Goal: Task Accomplishment & Management: Complete application form

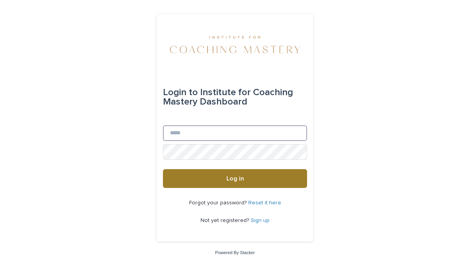
type input "**********"
click at [223, 185] on button "Log in" at bounding box center [235, 178] width 144 height 19
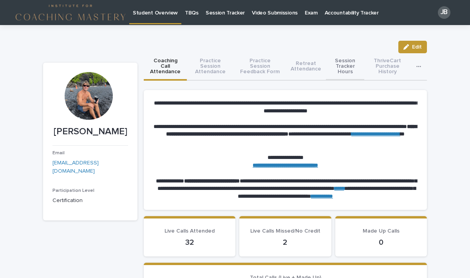
click at [346, 66] on button "Session Tracker Hours" at bounding box center [345, 66] width 38 height 27
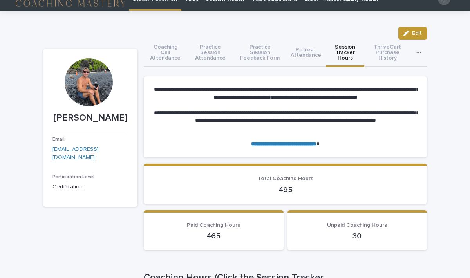
scroll to position [4, 0]
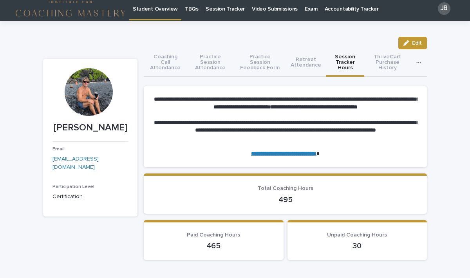
click at [218, 9] on p "Session Tracker" at bounding box center [225, 4] width 39 height 16
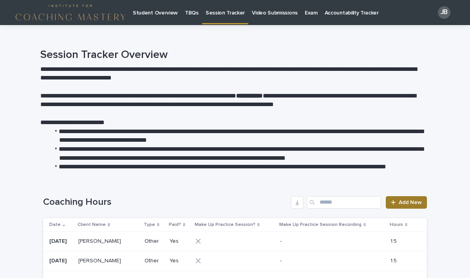
click at [399, 203] on span "Add New" at bounding box center [410, 202] width 23 height 5
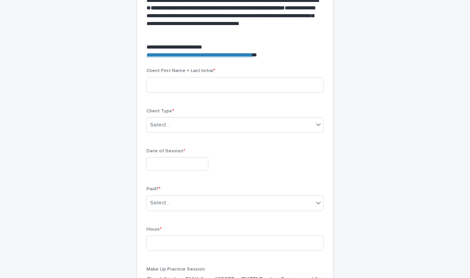
scroll to position [269, 0]
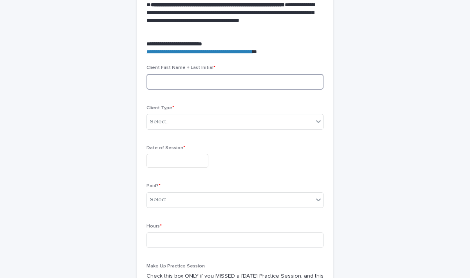
click at [200, 86] on input at bounding box center [235, 82] width 177 height 16
click at [190, 121] on div "Select..." at bounding box center [230, 122] width 167 height 13
drag, startPoint x: 179, startPoint y: 82, endPoint x: 110, endPoint y: 81, distance: 69.4
click at [113, 81] on div "**********" at bounding box center [235, 83] width 384 height 652
type input "**********"
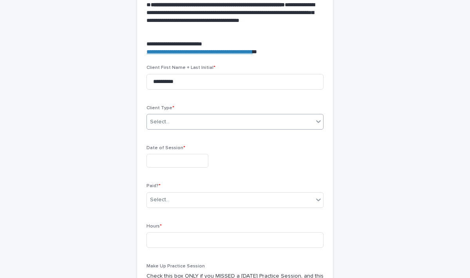
click at [152, 123] on div "Select..." at bounding box center [160, 122] width 20 height 8
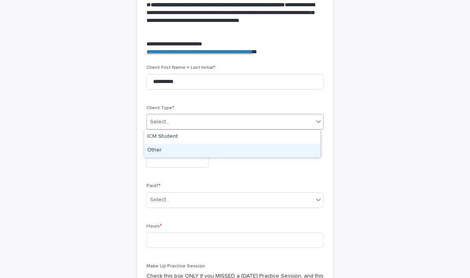
click at [159, 153] on div "Other" at bounding box center [232, 151] width 176 height 14
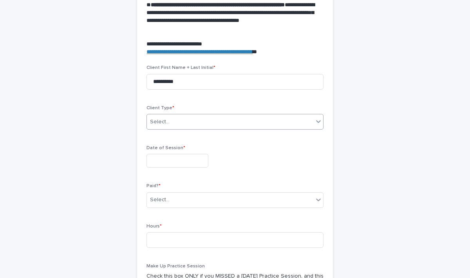
click at [165, 165] on input "text" at bounding box center [178, 161] width 62 height 14
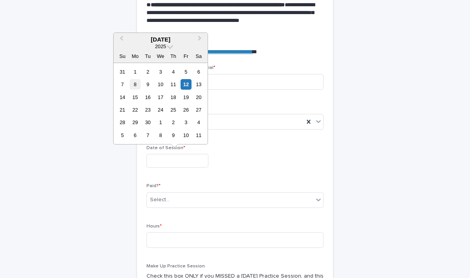
click at [136, 83] on div "8" at bounding box center [135, 84] width 11 height 11
type input "**********"
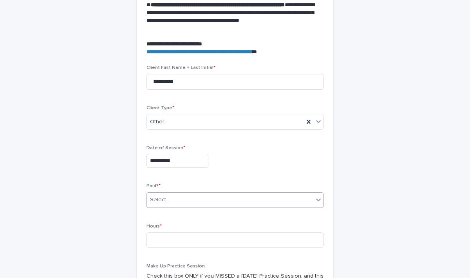
click at [183, 199] on div "Select..." at bounding box center [230, 200] width 167 height 13
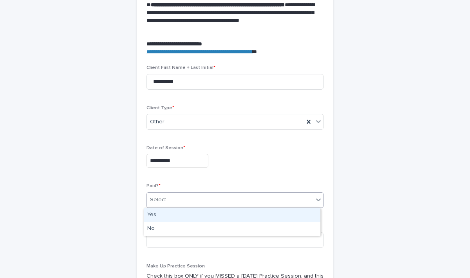
click at [155, 214] on div "Yes" at bounding box center [232, 215] width 176 height 14
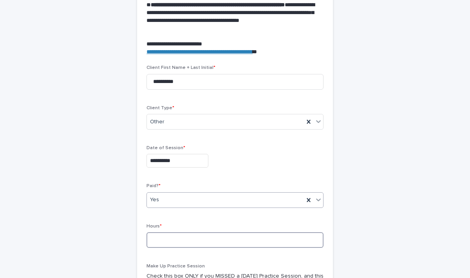
click at [163, 244] on input at bounding box center [235, 240] width 177 height 16
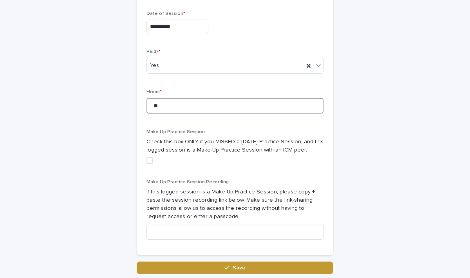
scroll to position [406, 0]
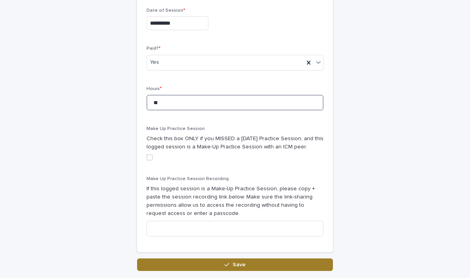
type input "**"
click at [282, 260] on button "Save" at bounding box center [235, 265] width 196 height 13
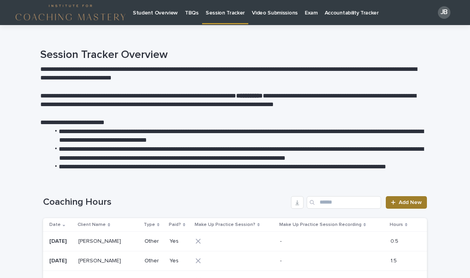
click at [414, 202] on span "Add New" at bounding box center [410, 202] width 23 height 5
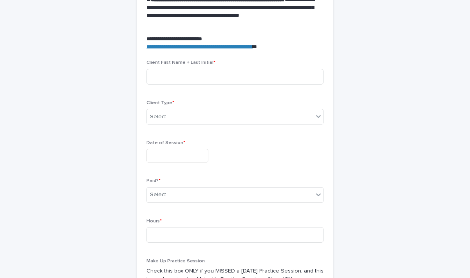
scroll to position [290, 0]
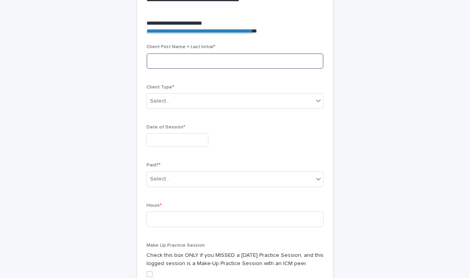
click at [205, 64] on input at bounding box center [235, 61] width 177 height 16
type input "**********"
click at [183, 101] on div "Select..." at bounding box center [230, 101] width 167 height 13
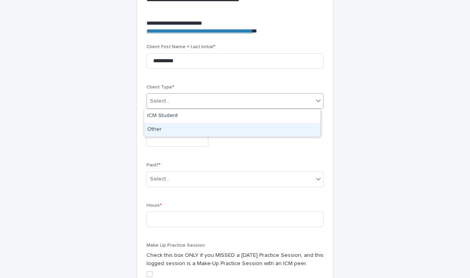
click at [160, 130] on div "Other" at bounding box center [232, 130] width 176 height 14
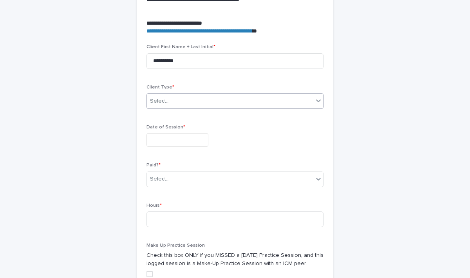
click at [164, 144] on input "text" at bounding box center [178, 140] width 62 height 14
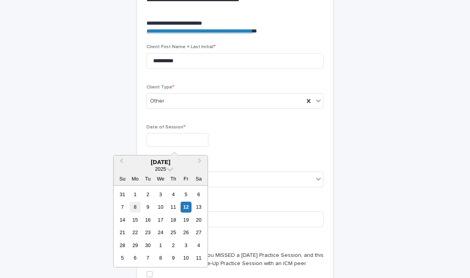
click at [135, 207] on div "8" at bounding box center [135, 207] width 11 height 11
type input "**********"
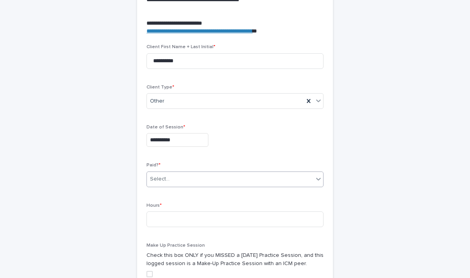
click at [166, 179] on div "Select..." at bounding box center [230, 179] width 167 height 13
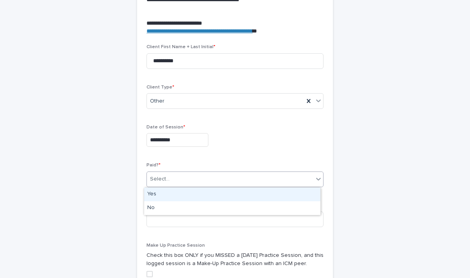
click at [155, 195] on div "Yes" at bounding box center [232, 195] width 176 height 14
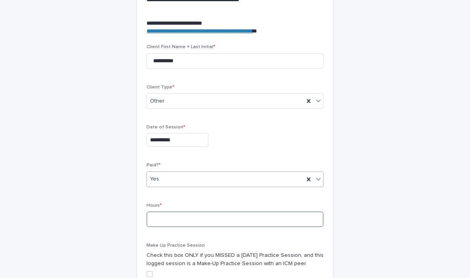
click at [160, 222] on input at bounding box center [235, 220] width 177 height 16
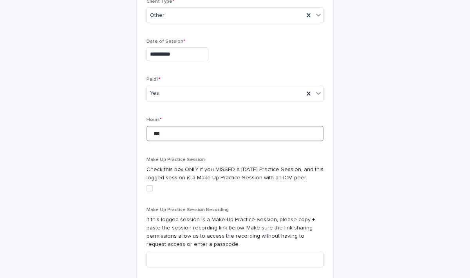
scroll to position [437, 0]
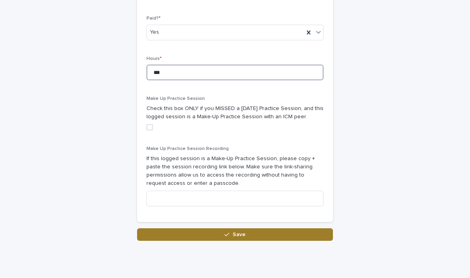
type input "***"
click at [286, 235] on button "Save" at bounding box center [235, 234] width 196 height 13
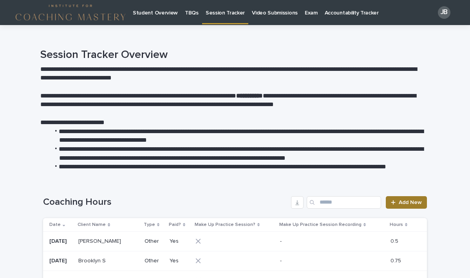
click at [410, 205] on span "Add New" at bounding box center [410, 202] width 23 height 5
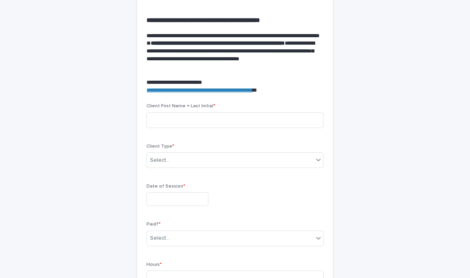
scroll to position [232, 0]
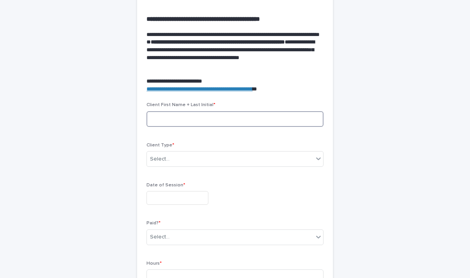
click at [171, 118] on input at bounding box center [235, 119] width 177 height 16
type input "*******"
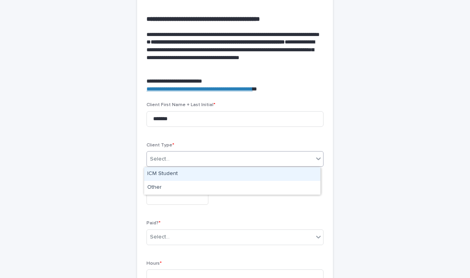
click at [175, 157] on div "Select..." at bounding box center [230, 159] width 167 height 13
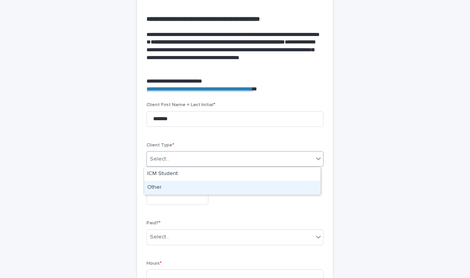
click at [163, 190] on div "Other" at bounding box center [232, 188] width 176 height 14
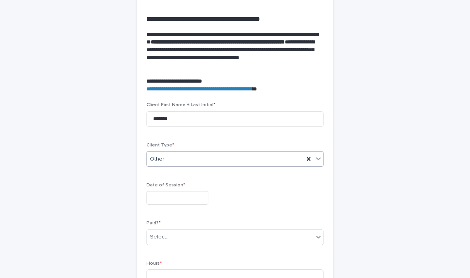
click at [165, 198] on input "text" at bounding box center [178, 198] width 62 height 14
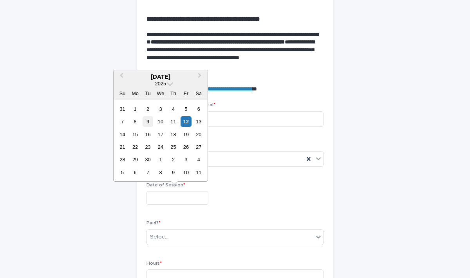
click at [147, 123] on div "9" at bounding box center [148, 121] width 11 height 11
type input "**********"
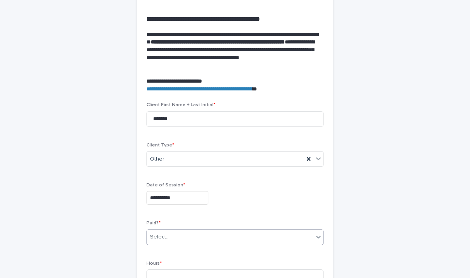
click at [187, 237] on div "Select..." at bounding box center [230, 237] width 167 height 13
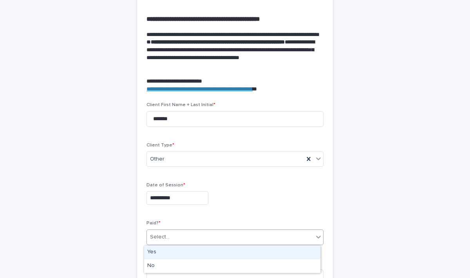
click at [163, 250] on div "Yes" at bounding box center [232, 253] width 176 height 14
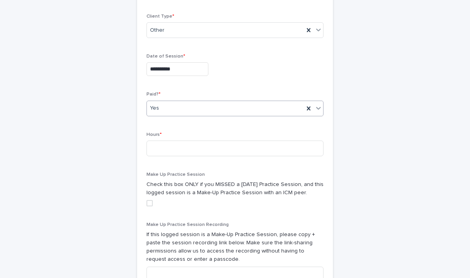
scroll to position [363, 0]
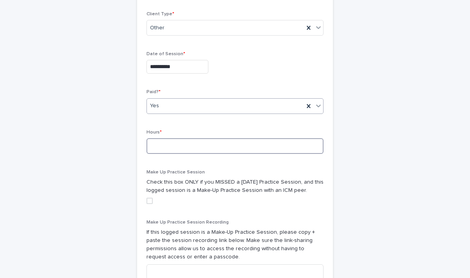
click at [200, 144] on input at bounding box center [235, 146] width 177 height 16
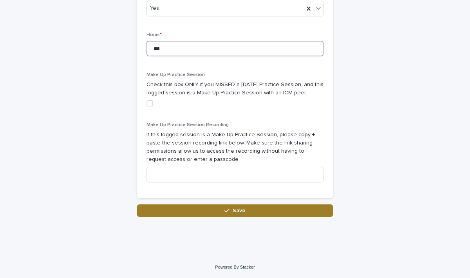
type input "***"
click at [250, 211] on button "Save" at bounding box center [235, 211] width 196 height 13
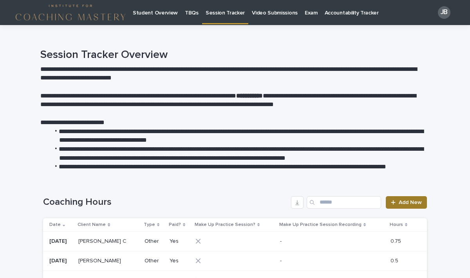
click at [404, 203] on span "Add New" at bounding box center [410, 202] width 23 height 5
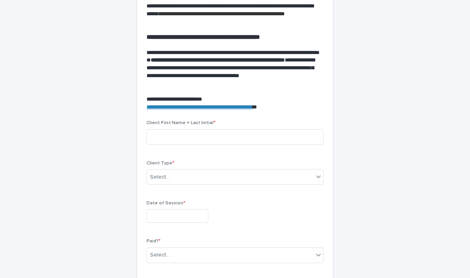
scroll to position [217, 0]
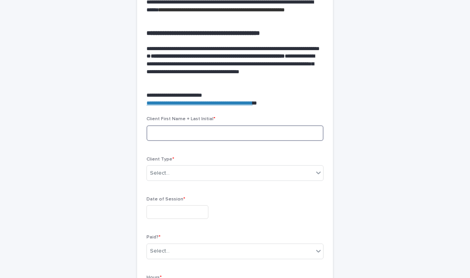
click at [178, 136] on input at bounding box center [235, 133] width 177 height 16
type input "**********"
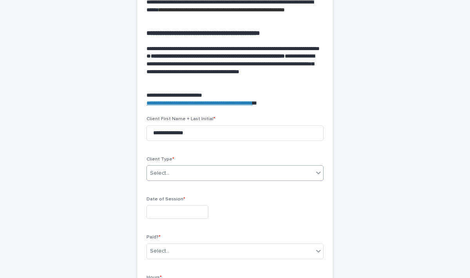
click at [170, 178] on div "Select..." at bounding box center [230, 173] width 167 height 13
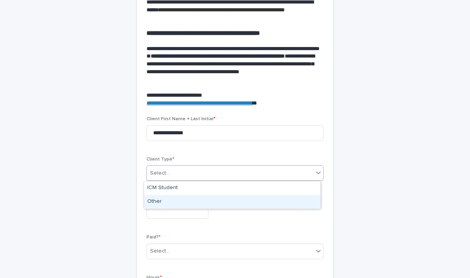
click at [165, 199] on div "Other" at bounding box center [232, 202] width 176 height 14
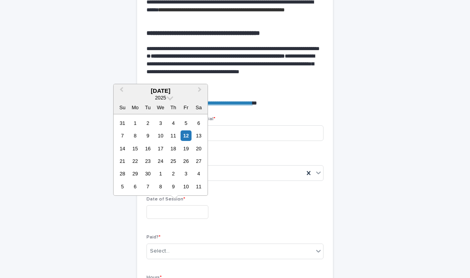
click at [165, 212] on input "text" at bounding box center [178, 212] width 62 height 14
click at [161, 149] on div "17" at bounding box center [160, 148] width 11 height 11
type input "**********"
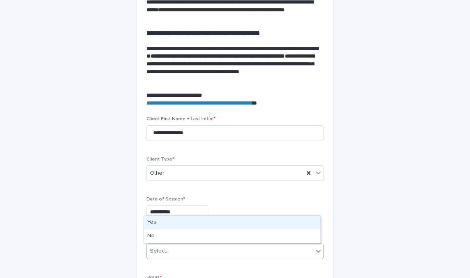
click at [188, 254] on div "Select..." at bounding box center [230, 251] width 167 height 13
click at [155, 223] on div "Yes" at bounding box center [232, 223] width 176 height 14
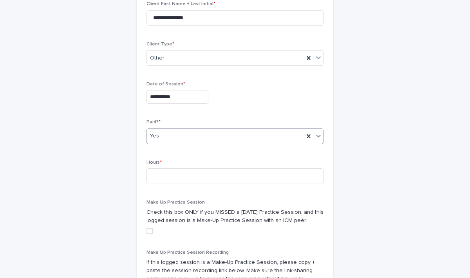
scroll to position [355, 0]
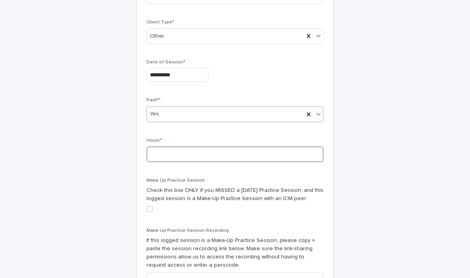
click at [185, 154] on input at bounding box center [235, 155] width 177 height 16
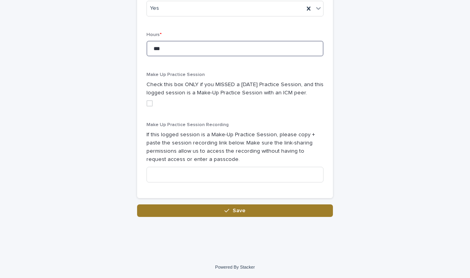
type input "***"
click at [255, 208] on button "Save" at bounding box center [235, 211] width 196 height 13
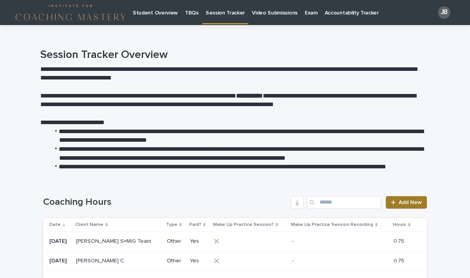
click at [403, 200] on span "Add New" at bounding box center [410, 202] width 23 height 5
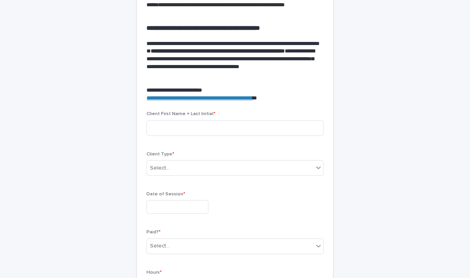
scroll to position [239, 0]
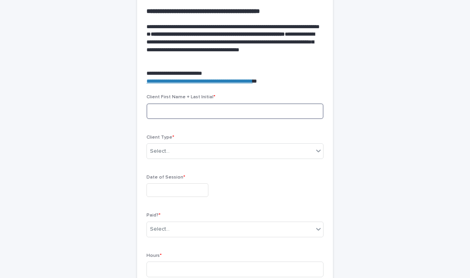
click at [151, 111] on input at bounding box center [235, 111] width 177 height 16
type input "*********"
click at [159, 149] on div "Select..." at bounding box center [160, 151] width 20 height 8
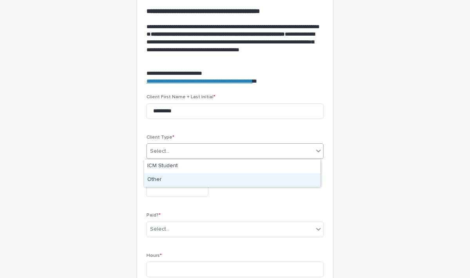
click at [157, 181] on div "Other" at bounding box center [232, 180] width 176 height 14
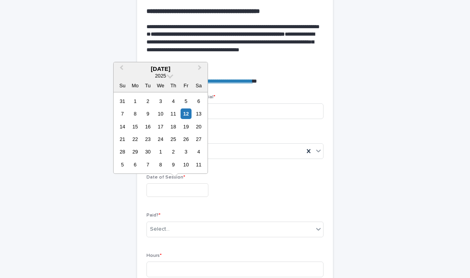
click at [163, 190] on input "text" at bounding box center [178, 190] width 62 height 14
click at [160, 112] on div "10" at bounding box center [160, 114] width 11 height 11
type input "**********"
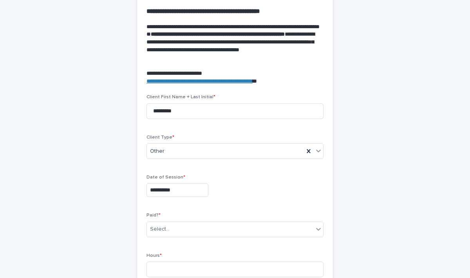
click at [174, 239] on div "Paid? * Select..." at bounding box center [235, 228] width 177 height 31
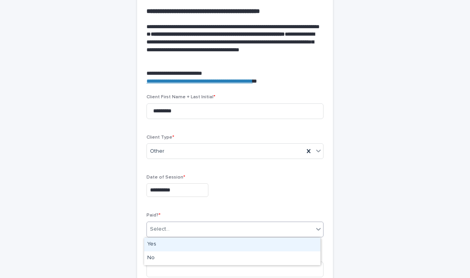
click at [170, 230] on input "text" at bounding box center [170, 229] width 1 height 7
click at [155, 244] on div "Yes" at bounding box center [232, 245] width 176 height 14
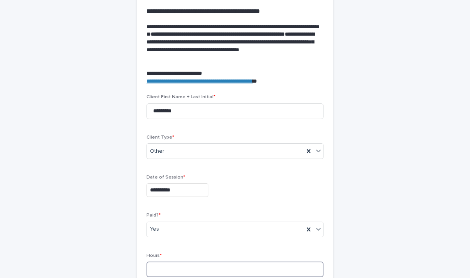
click at [164, 265] on input at bounding box center [235, 270] width 177 height 16
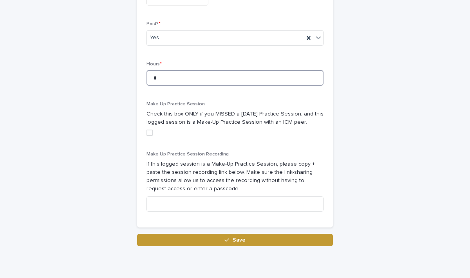
scroll to position [455, 0]
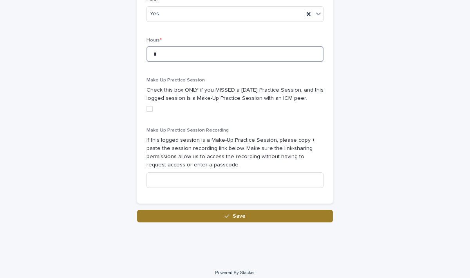
type input "*"
click at [219, 214] on button "Save" at bounding box center [235, 216] width 196 height 13
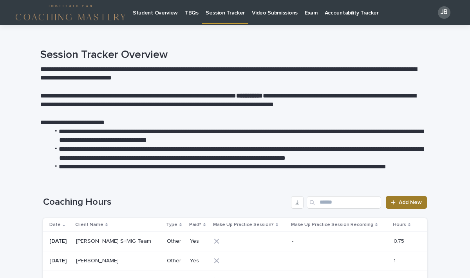
click at [408, 199] on link "Add New" at bounding box center [406, 202] width 41 height 13
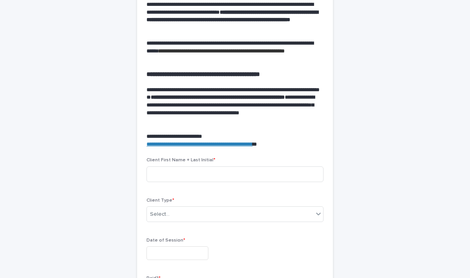
scroll to position [262, 0]
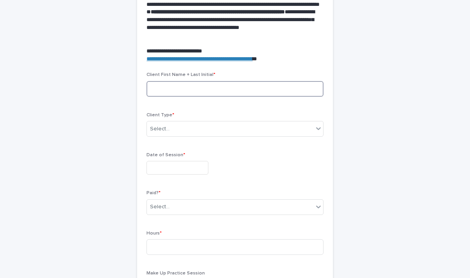
click at [179, 85] on input at bounding box center [235, 89] width 177 height 16
type input "*********"
click at [196, 131] on div "Select..." at bounding box center [230, 129] width 167 height 13
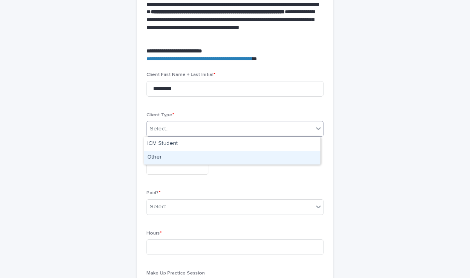
click at [169, 157] on div "Other" at bounding box center [232, 158] width 176 height 14
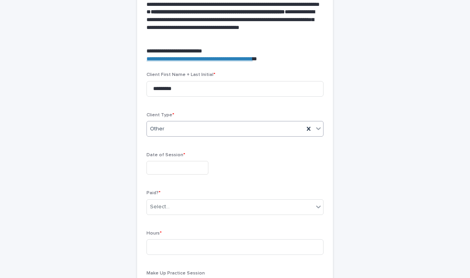
click at [167, 172] on input "text" at bounding box center [178, 168] width 62 height 14
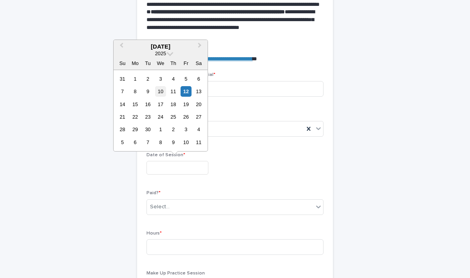
click at [160, 92] on div "10" at bounding box center [160, 91] width 11 height 11
type input "**********"
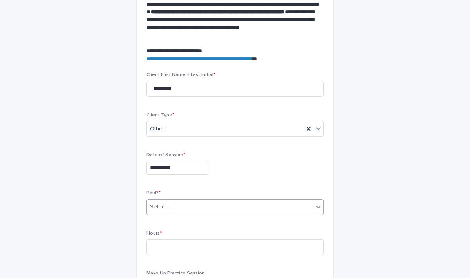
click at [172, 204] on div "Select..." at bounding box center [230, 207] width 167 height 13
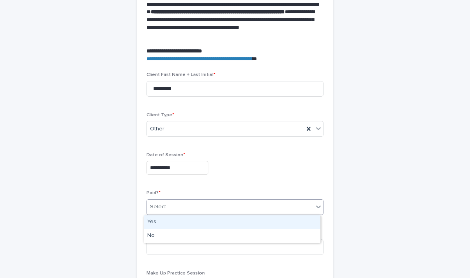
click at [154, 221] on div "Yes" at bounding box center [232, 223] width 176 height 14
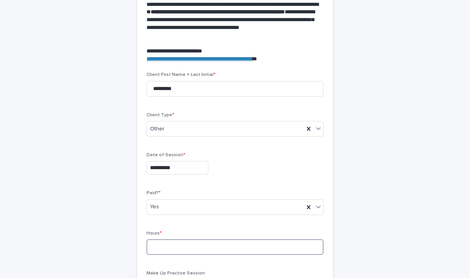
click at [163, 248] on input at bounding box center [235, 247] width 177 height 16
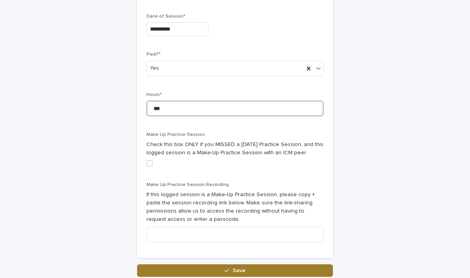
type input "***"
click at [272, 273] on button "Save" at bounding box center [235, 271] width 196 height 13
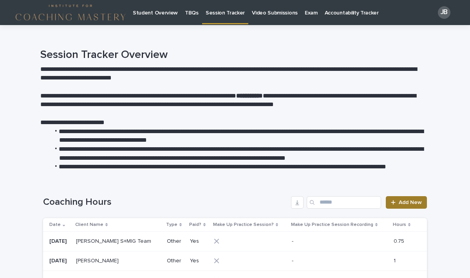
click at [394, 207] on link "Add New" at bounding box center [406, 202] width 41 height 13
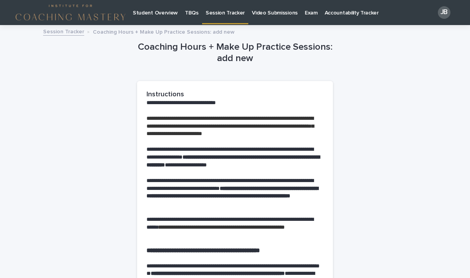
scroll to position [215, 0]
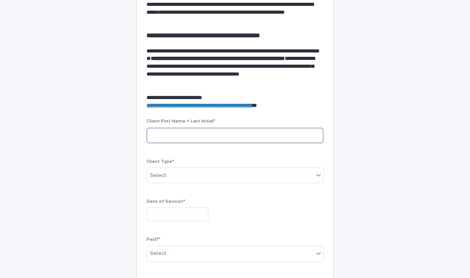
click at [192, 139] on input at bounding box center [235, 136] width 177 height 16
type input "******"
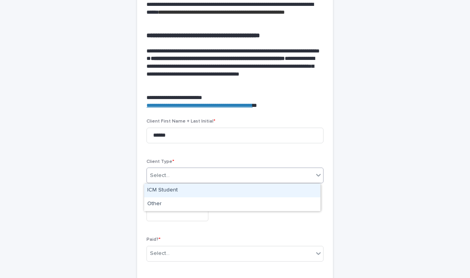
click at [183, 180] on div "Select..." at bounding box center [230, 175] width 167 height 13
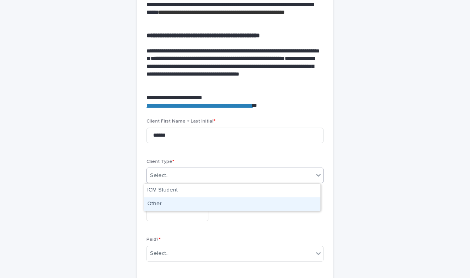
click at [166, 204] on div "Other" at bounding box center [232, 205] width 176 height 14
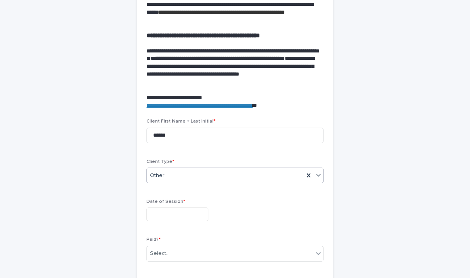
click at [166, 216] on input "text" at bounding box center [178, 215] width 62 height 14
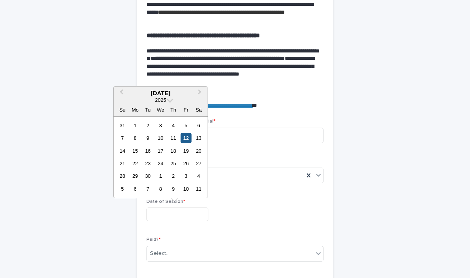
click at [186, 135] on div "12" at bounding box center [186, 138] width 11 height 11
type input "**********"
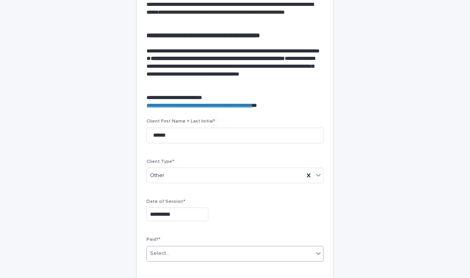
click at [170, 257] on div "Select..." at bounding box center [230, 253] width 167 height 13
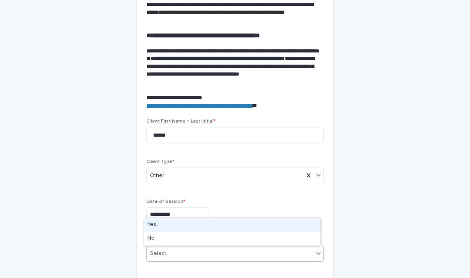
click at [154, 227] on div "Yes" at bounding box center [232, 225] width 176 height 14
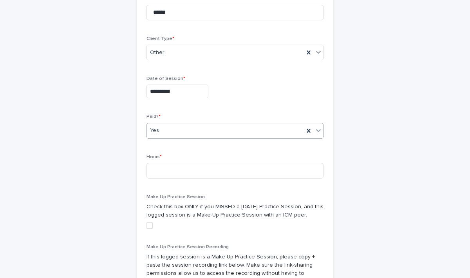
scroll to position [342, 0]
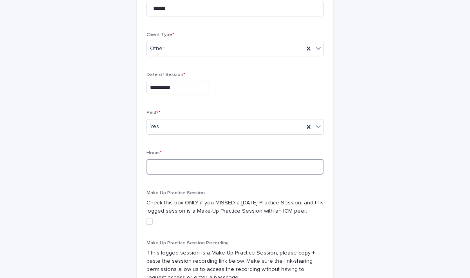
click at [229, 171] on input at bounding box center [235, 167] width 177 height 16
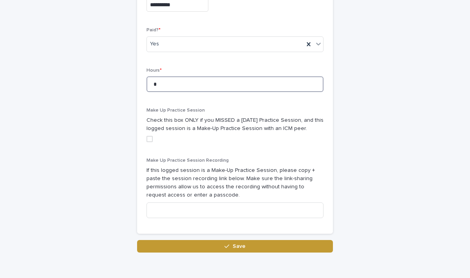
scroll to position [461, 0]
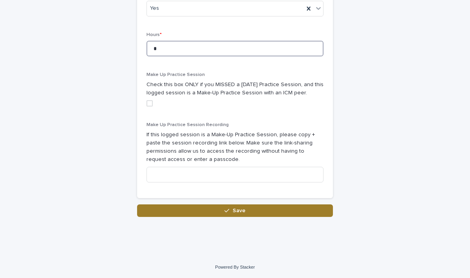
type input "*"
click at [290, 212] on button "Save" at bounding box center [235, 211] width 196 height 13
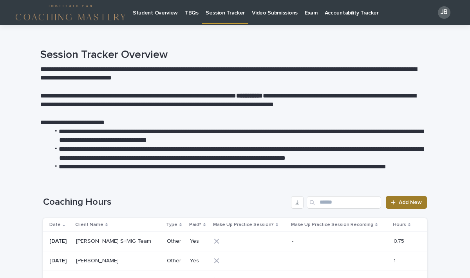
click at [401, 200] on span "Add New" at bounding box center [410, 202] width 23 height 5
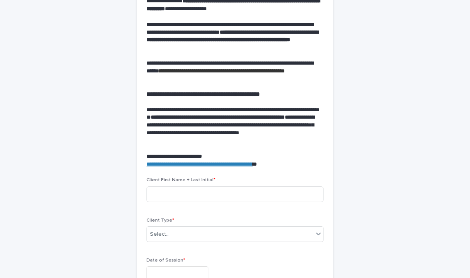
scroll to position [239, 0]
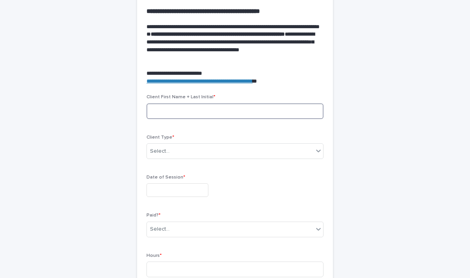
click at [184, 109] on input at bounding box center [235, 111] width 177 height 16
type input "*"
type input "**********"
click at [178, 155] on div "Select..." at bounding box center [230, 151] width 167 height 13
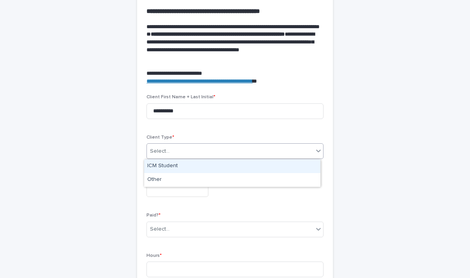
drag, startPoint x: 163, startPoint y: 172, endPoint x: 161, endPoint y: 163, distance: 9.0
click at [161, 167] on div "ICM Student" at bounding box center [232, 166] width 176 height 14
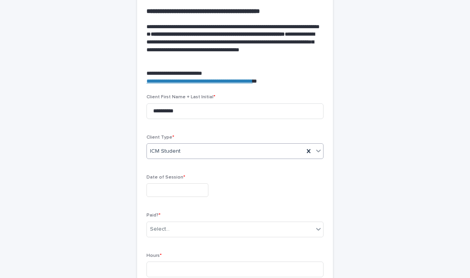
click at [167, 149] on span "ICM Student" at bounding box center [165, 151] width 31 height 8
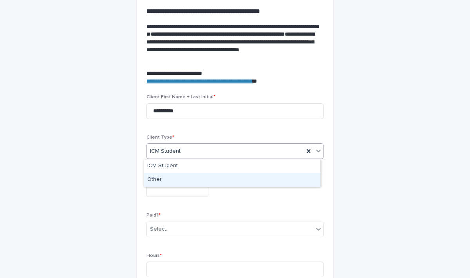
click at [158, 179] on div "Other" at bounding box center [232, 180] width 176 height 14
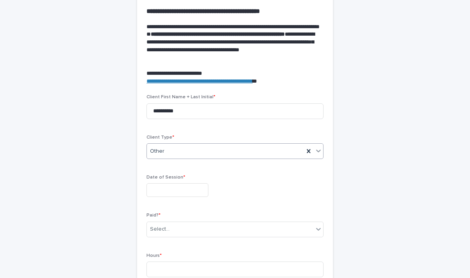
click at [160, 192] on input "text" at bounding box center [178, 190] width 62 height 14
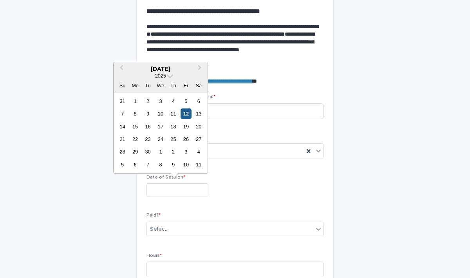
click at [187, 109] on div "12" at bounding box center [186, 114] width 11 height 11
type input "**********"
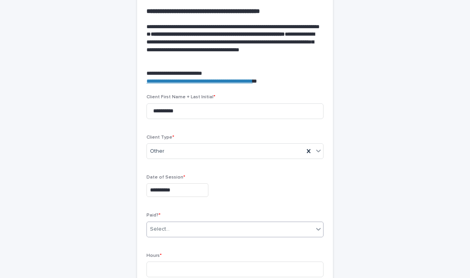
click at [178, 230] on div "Select..." at bounding box center [230, 229] width 167 height 13
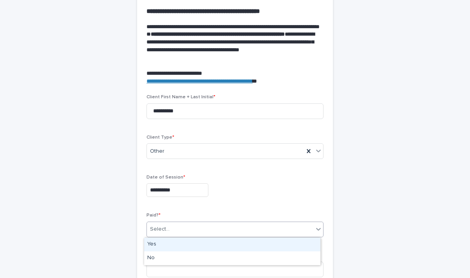
click at [156, 243] on div "Yes" at bounding box center [232, 245] width 176 height 14
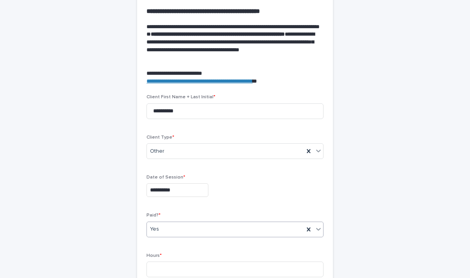
scroll to position [406, 0]
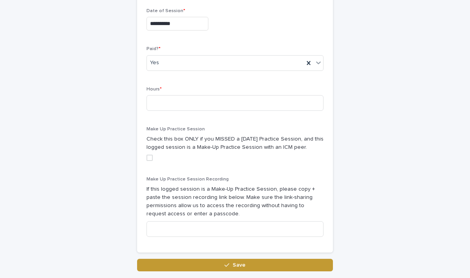
click at [185, 111] on div "Hours *" at bounding box center [235, 102] width 177 height 31
click at [179, 102] on input at bounding box center [235, 103] width 177 height 16
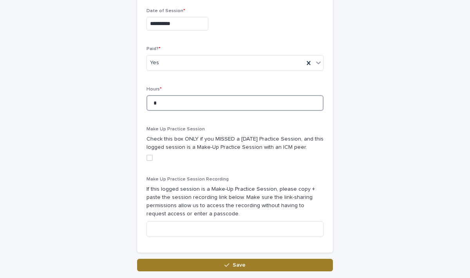
type input "*"
click at [240, 266] on span "Save" at bounding box center [239, 265] width 13 height 5
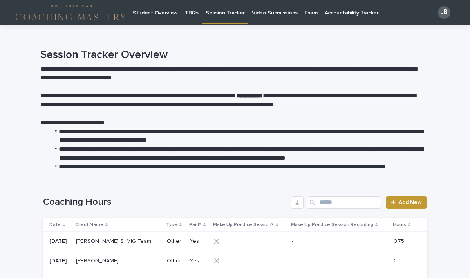
click at [155, 12] on p "Student Overview" at bounding box center [155, 8] width 45 height 16
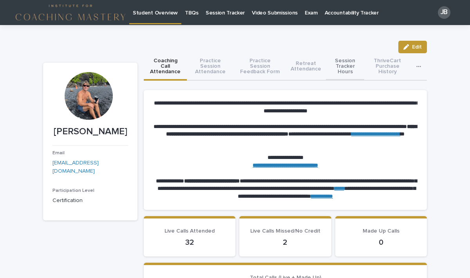
click at [335, 67] on button "Session Tracker Hours" at bounding box center [345, 66] width 38 height 27
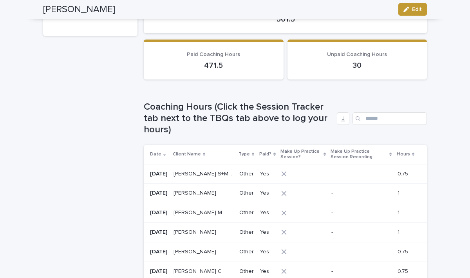
scroll to position [184, 0]
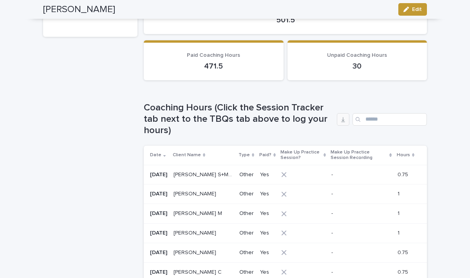
click at [340, 118] on icon "button" at bounding box center [343, 119] width 6 height 6
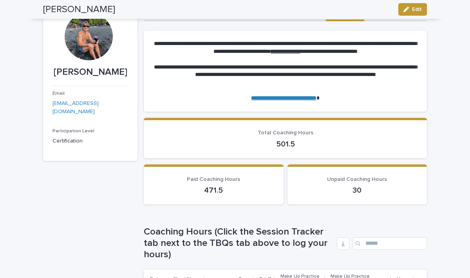
scroll to position [0, 0]
